Goal: Communication & Community: Answer question/provide support

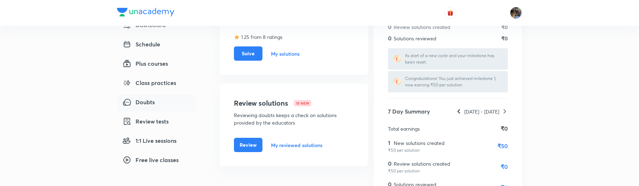
scroll to position [115, 0]
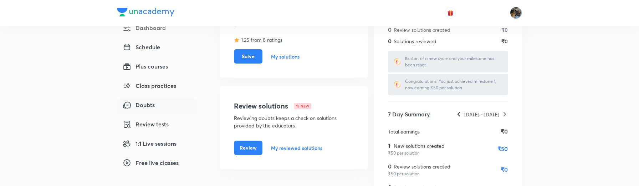
click at [282, 54] on h6 "My solutions" at bounding box center [285, 56] width 29 height 7
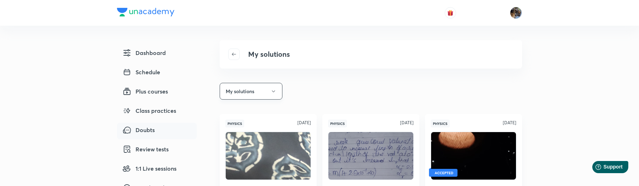
click at [249, 94] on button "My solutions" at bounding box center [251, 91] width 63 height 17
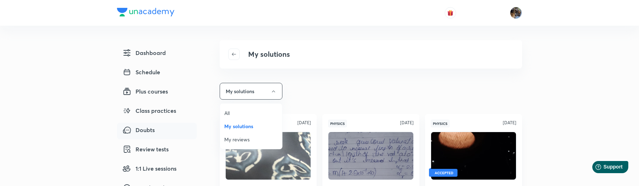
click at [226, 117] on li "All" at bounding box center [251, 112] width 62 height 13
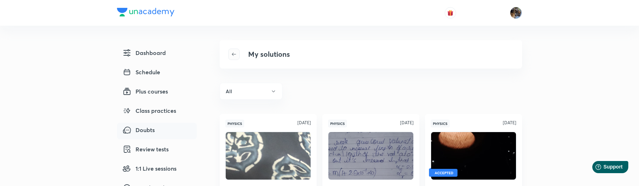
click at [232, 53] on icon "button" at bounding box center [234, 54] width 6 height 6
click at [235, 57] on button "button" at bounding box center [233, 54] width 11 height 11
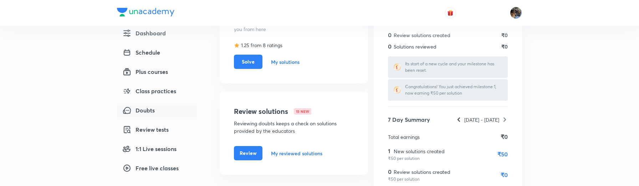
scroll to position [110, 0]
click at [244, 61] on button "Solve" at bounding box center [248, 61] width 29 height 14
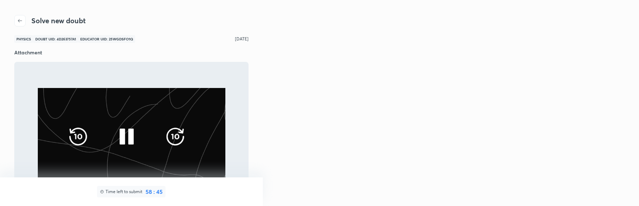
scroll to position [1, 0]
